Goal: Task Accomplishment & Management: Manage account settings

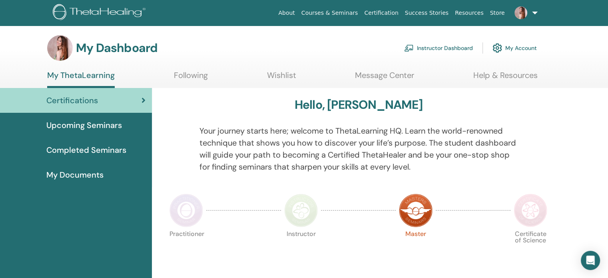
click at [379, 76] on link "Message Center" at bounding box center [384, 78] width 59 height 16
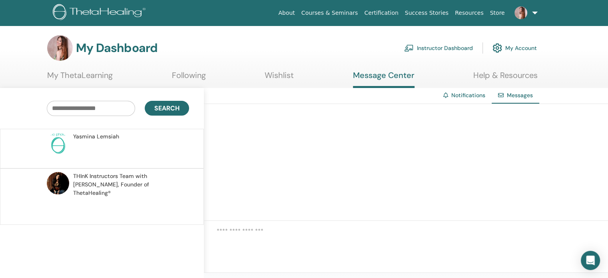
click at [437, 48] on link "Instructor Dashboard" at bounding box center [438, 48] width 69 height 18
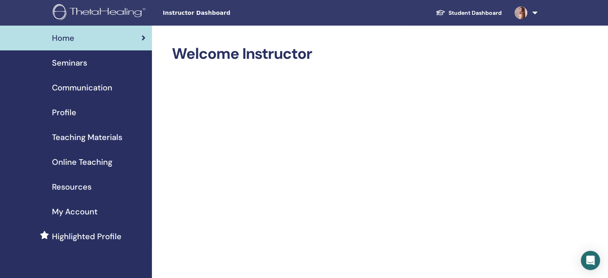
click at [68, 65] on span "Seminars" at bounding box center [69, 63] width 35 height 12
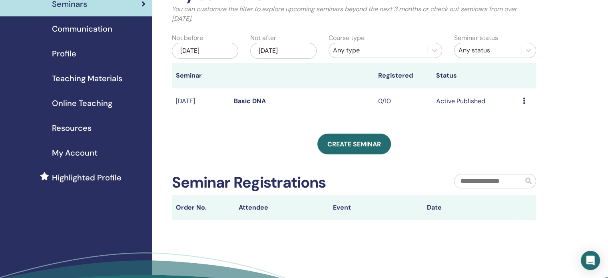
scroll to position [59, 0]
click at [246, 100] on link "Basic DNA" at bounding box center [250, 100] width 32 height 8
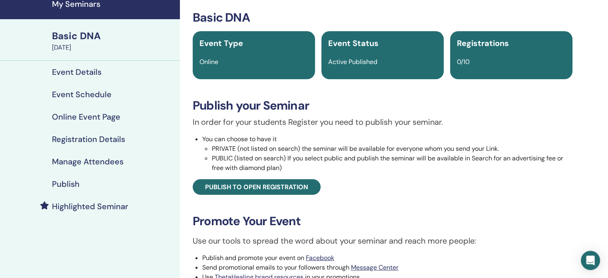
scroll to position [33, 0]
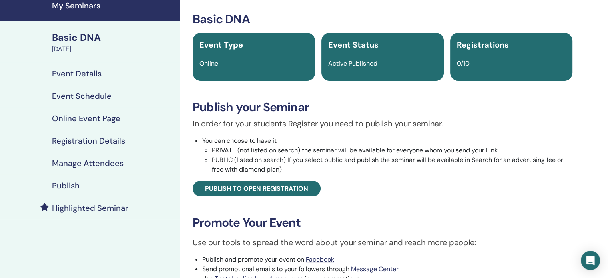
click at [366, 69] on div "Event Status Active Published" at bounding box center [382, 57] width 122 height 48
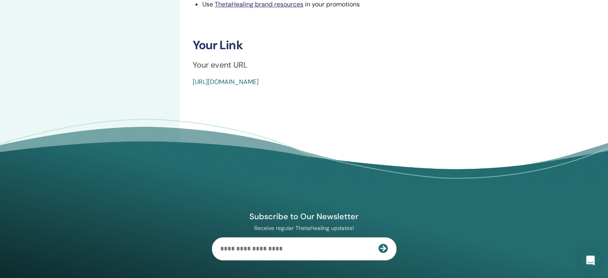
scroll to position [312, 0]
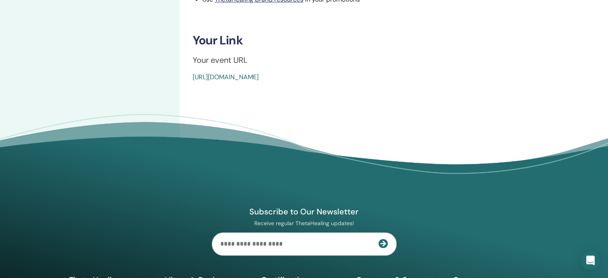
click at [259, 77] on link "[URL][DOMAIN_NAME]" at bounding box center [226, 77] width 66 height 8
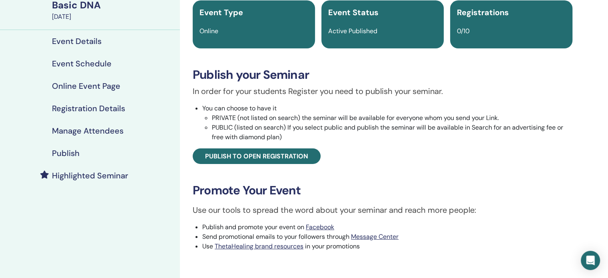
scroll to position [24, 0]
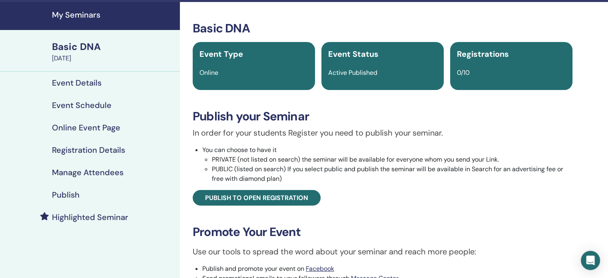
click at [83, 84] on h4 "Event Details" at bounding box center [77, 83] width 50 height 10
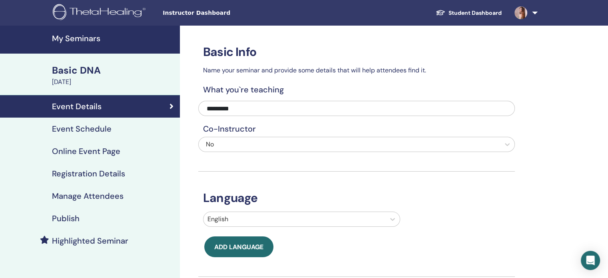
click at [87, 125] on h4 "Event Schedule" at bounding box center [82, 129] width 60 height 10
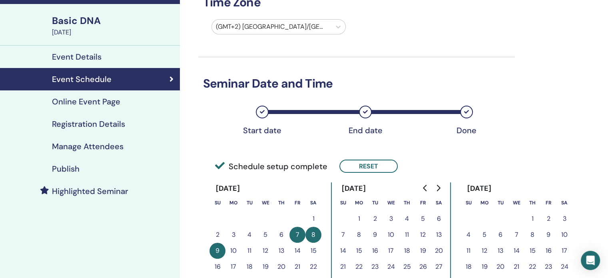
scroll to position [46, 0]
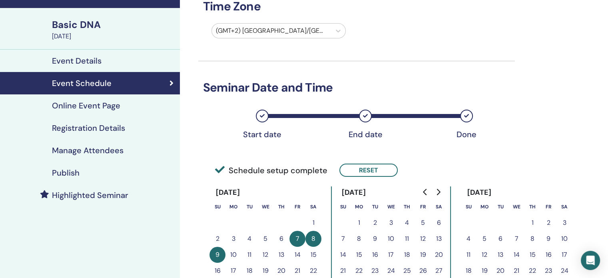
click at [75, 105] on h4 "Online Event Page" at bounding box center [86, 106] width 68 height 10
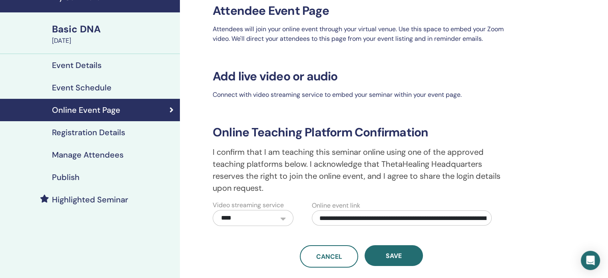
scroll to position [41, 0]
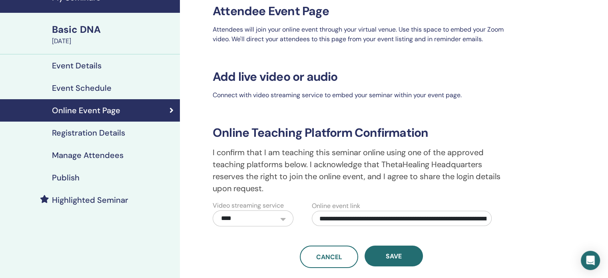
click at [97, 128] on h4 "Registration Details" at bounding box center [88, 133] width 73 height 10
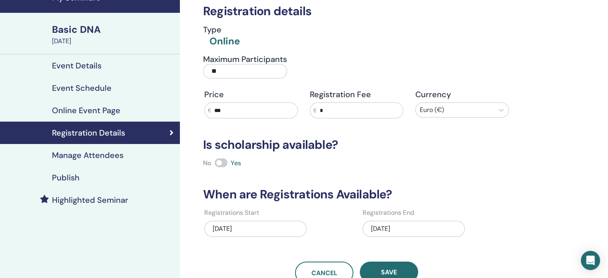
click at [240, 107] on input "***" at bounding box center [254, 110] width 86 height 15
type input "***"
click at [386, 150] on h3 "Is scholarship available?" at bounding box center [356, 145] width 317 height 14
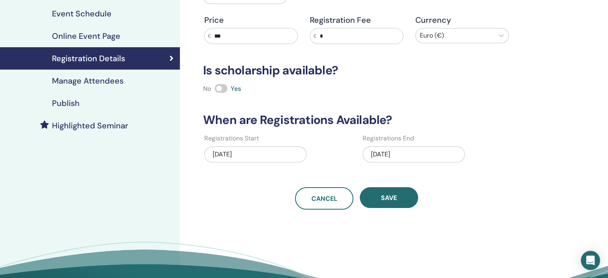
scroll to position [115, 0]
click at [272, 150] on div "09/01/2025" at bounding box center [255, 154] width 102 height 16
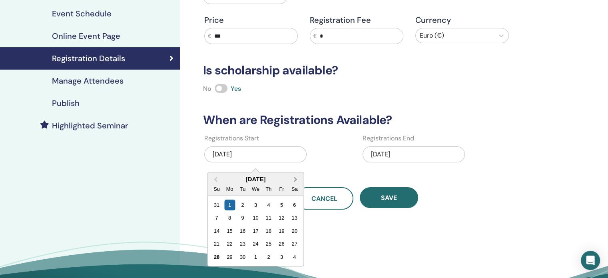
click at [295, 179] on span "Next Month" at bounding box center [295, 179] width 0 height 8
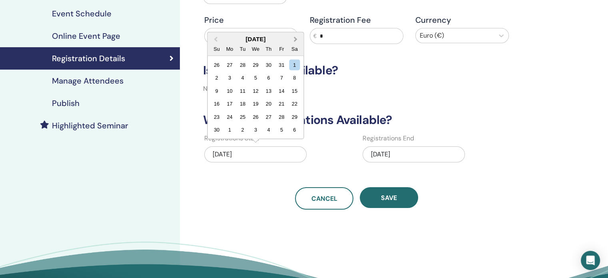
click at [295, 179] on div "Registration details Type Online Maximum Participants ** Price € *** Registrati…" at bounding box center [356, 59] width 317 height 299
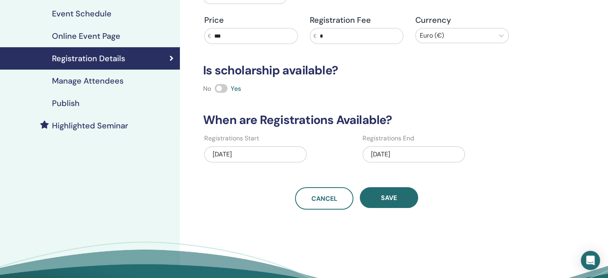
click at [275, 155] on div "09/01/2025" at bounding box center [255, 154] width 102 height 16
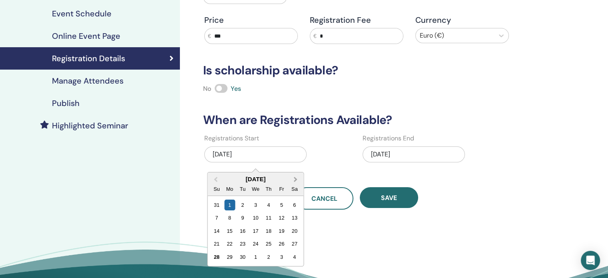
click at [295, 176] on span "Next Month" at bounding box center [295, 179] width 0 height 8
click at [216, 180] on span "Previous Month" at bounding box center [216, 179] width 0 height 8
click at [218, 254] on div "28" at bounding box center [216, 257] width 11 height 11
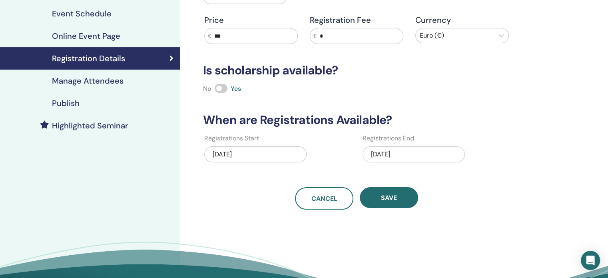
click at [412, 158] on div "10/20/2025" at bounding box center [414, 154] width 102 height 16
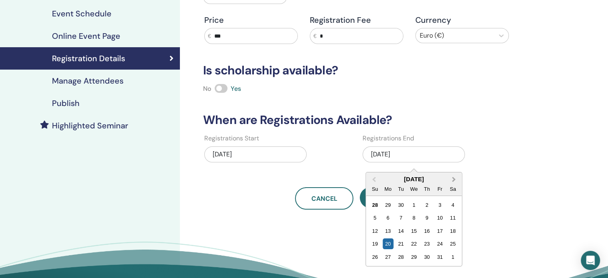
click at [454, 180] on button "Next Month" at bounding box center [454, 179] width 13 height 13
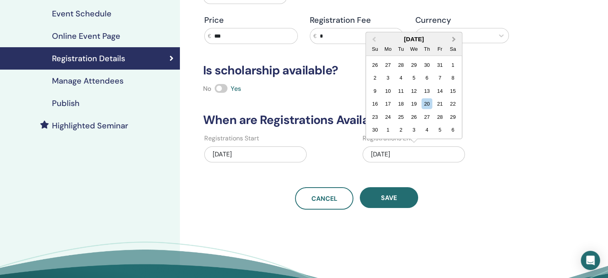
click at [456, 41] on button "Next Month" at bounding box center [454, 39] width 13 height 13
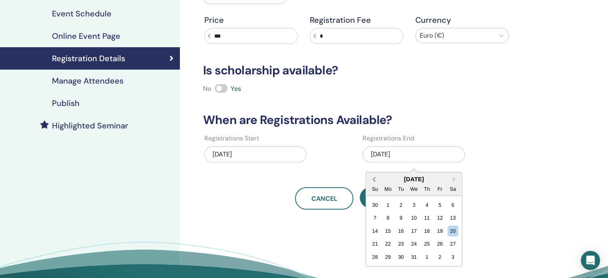
click at [371, 173] on button "Previous Month" at bounding box center [373, 179] width 13 height 13
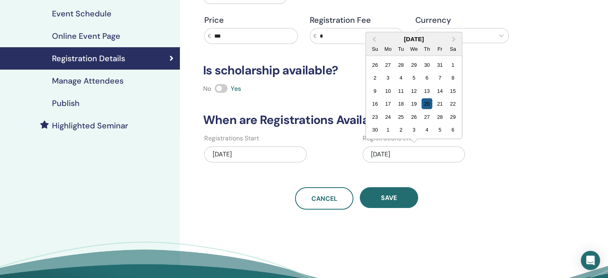
click at [425, 105] on div "20" at bounding box center [426, 103] width 11 height 11
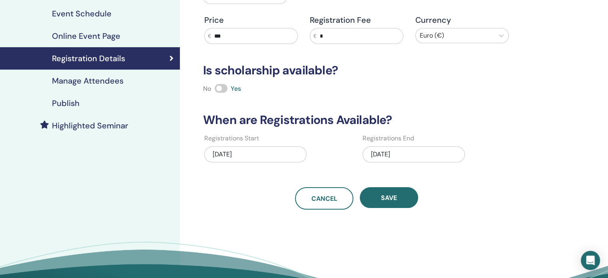
click at [409, 156] on div "11/20/2025" at bounding box center [414, 154] width 102 height 16
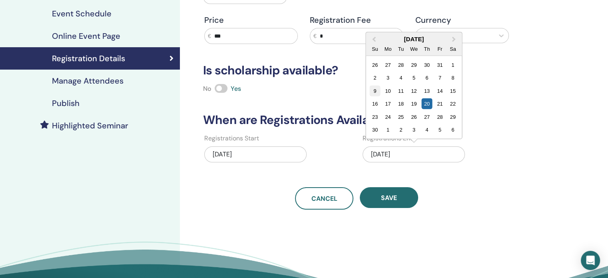
click at [375, 87] on div "9" at bounding box center [374, 90] width 11 height 11
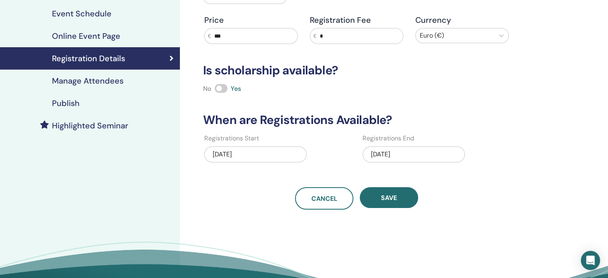
click at [387, 151] on div "11/09/2025" at bounding box center [414, 154] width 102 height 16
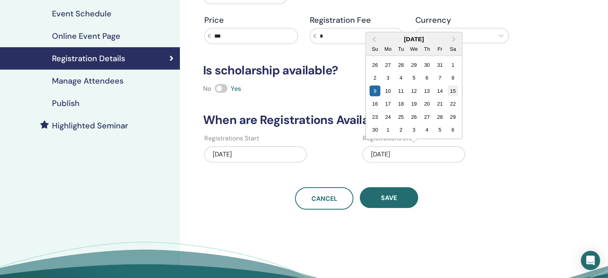
click at [452, 90] on div "15" at bounding box center [452, 90] width 11 height 11
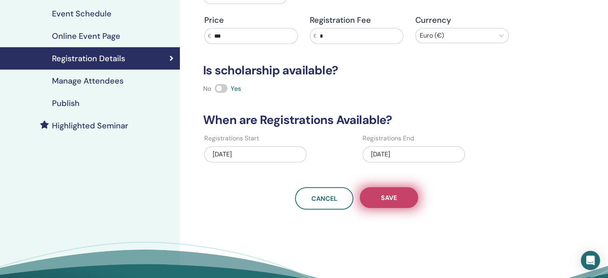
click at [390, 203] on button "Save" at bounding box center [389, 197] width 58 height 21
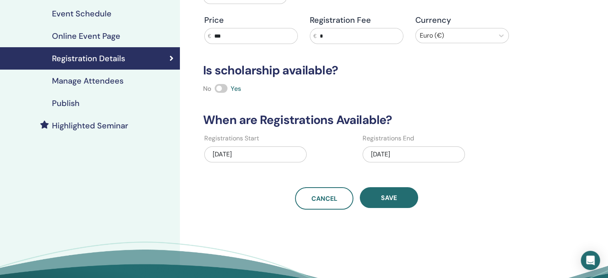
click at [270, 191] on div "Cancel Save" at bounding box center [356, 198] width 317 height 22
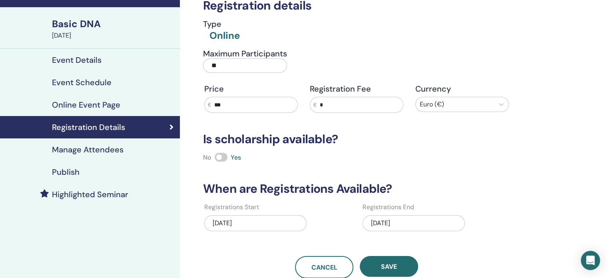
scroll to position [44, 0]
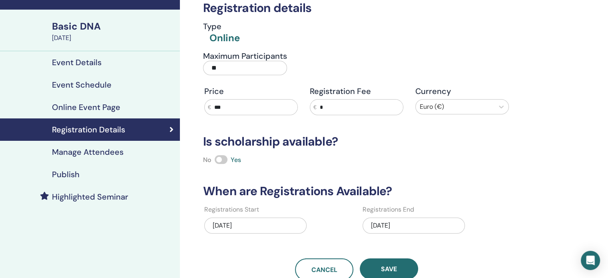
click at [62, 166] on link "Publish" at bounding box center [90, 174] width 180 height 22
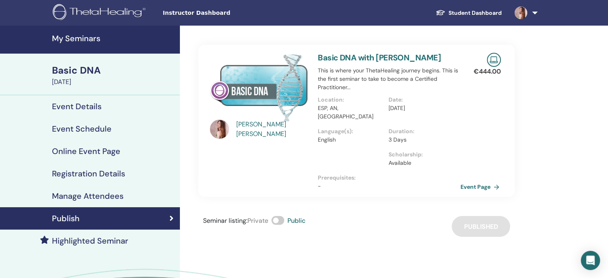
click at [477, 181] on link "Event Page" at bounding box center [482, 187] width 42 height 12
